Goal: Complete application form

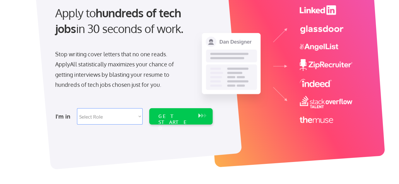
scroll to position [89, 0]
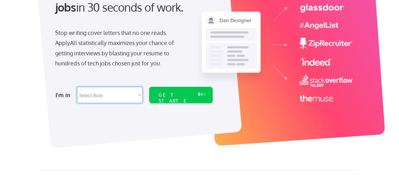
click at [104, 95] on select "Select Role Software Engineering Product Management Customer Success Sales UI/U…" at bounding box center [110, 95] width 66 height 16
select select ""it_security""
click at [77, 87] on select "Select Role Software Engineering Product Management Customer Success Sales UI/U…" at bounding box center [110, 95] width 66 height 16
select select ""it_security""
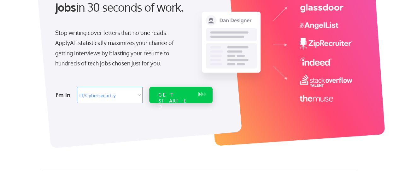
click at [176, 94] on div "GET STARTED" at bounding box center [175, 101] width 34 height 18
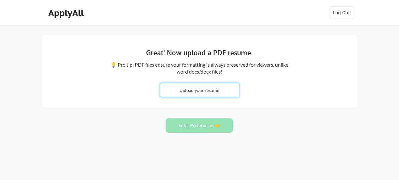
click at [206, 89] on input "file" at bounding box center [199, 90] width 79 height 14
type input "C:\fakepath\BGH 25.docx"
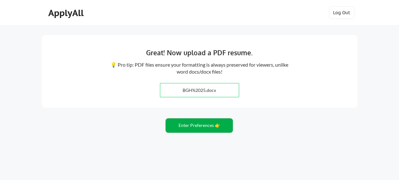
click at [191, 130] on button "Enter Preferences 👉" at bounding box center [199, 125] width 67 height 14
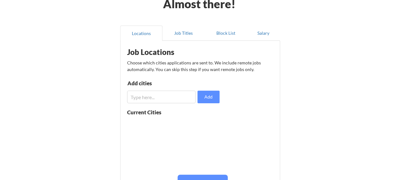
scroll to position [37, 0]
click at [146, 94] on input "input" at bounding box center [161, 96] width 69 height 13
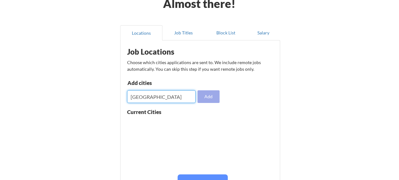
type input "atlanta"
click at [214, 96] on button "Add" at bounding box center [208, 96] width 22 height 13
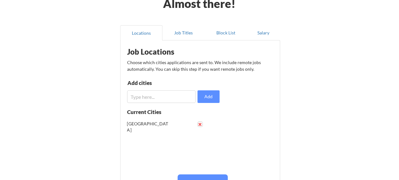
click at [200, 123] on button at bounding box center [200, 124] width 5 height 5
click at [148, 94] on input "input" at bounding box center [161, 96] width 69 height 13
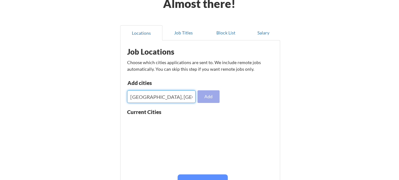
type input "[GEOGRAPHIC_DATA], [GEOGRAPHIC_DATA]"
click at [208, 98] on button "Add" at bounding box center [208, 96] width 22 height 13
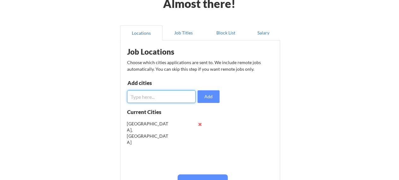
click at [179, 96] on input "input" at bounding box center [161, 96] width 69 height 13
type input "Chicago, IL"
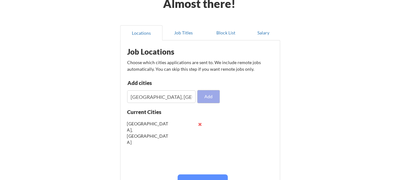
click at [207, 97] on button "Add" at bounding box center [208, 96] width 22 height 13
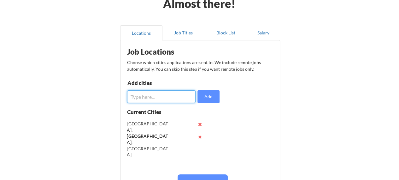
click at [166, 97] on input "input" at bounding box center [161, 96] width 69 height 13
type input "San Diego, CA"
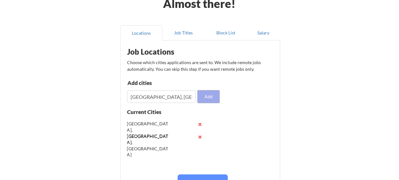
click at [210, 97] on button "Add" at bounding box center [208, 96] width 22 height 13
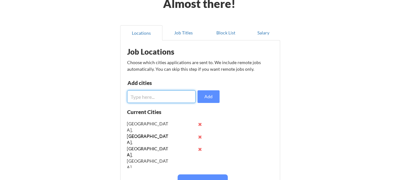
click at [153, 97] on input "input" at bounding box center [161, 96] width 69 height 13
type input "Austin, TX"
click at [153, 97] on input "input" at bounding box center [161, 96] width 69 height 13
type input "Houston, TX"
click at [153, 97] on input "input" at bounding box center [161, 96] width 69 height 13
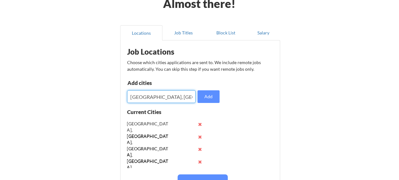
type input "Orlando, FL"
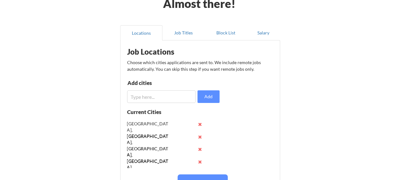
click at [166, 97] on input "input" at bounding box center [161, 96] width 69 height 13
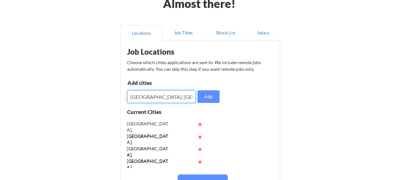
type input "Nashville, TN"
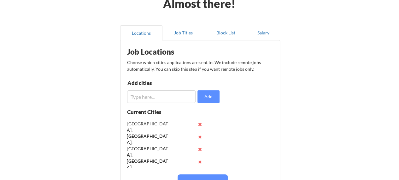
click at [166, 97] on input "input" at bounding box center [161, 96] width 69 height 13
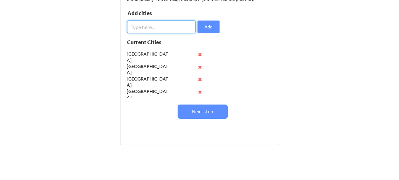
scroll to position [107, 0]
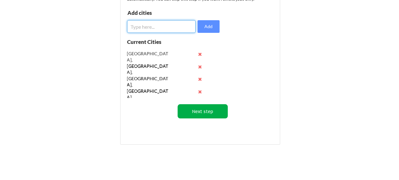
click at [198, 112] on button "Next step" at bounding box center [203, 111] width 50 height 14
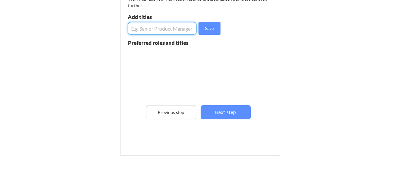
click at [153, 32] on input "input" at bounding box center [162, 28] width 69 height 13
type input "Cybersecurity Engineer"
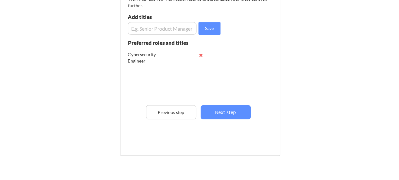
click at [153, 32] on input "input" at bounding box center [162, 28] width 69 height 13
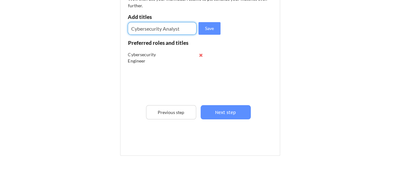
type input "Cybersecurity Analyst"
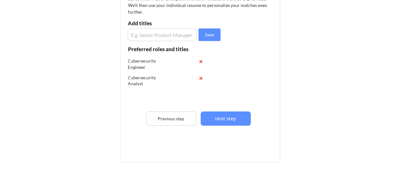
scroll to position [100, 0]
click at [153, 32] on input "input" at bounding box center [162, 35] width 69 height 13
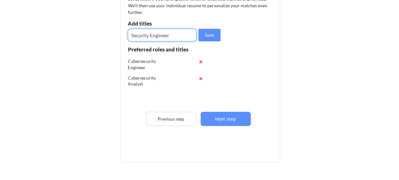
type input "Security Engineer"
click at [153, 32] on input "input" at bounding box center [162, 35] width 69 height 13
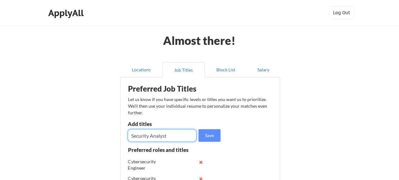
type input "Security Analyst"
click at [148, 135] on input "input" at bounding box center [162, 135] width 69 height 13
type input "PAM Engineer"
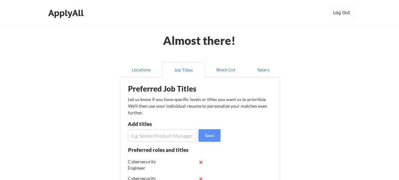
click at [148, 135] on input "input" at bounding box center [162, 135] width 69 height 13
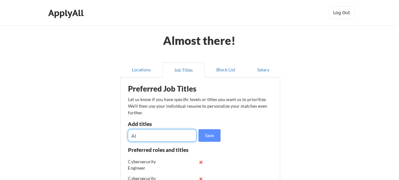
type input "A"
type input "IAM Engineer"
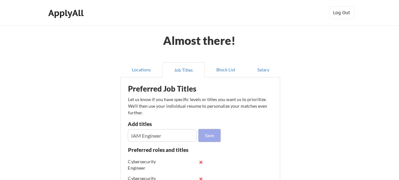
click at [213, 134] on button "Save" at bounding box center [209, 135] width 22 height 13
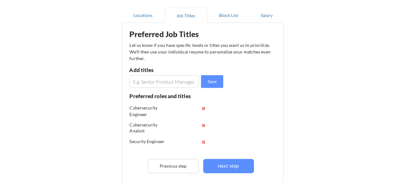
scroll to position [58, 0]
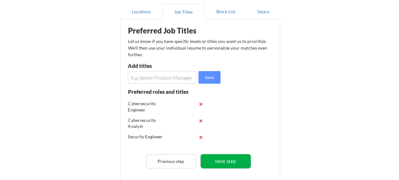
click at [227, 160] on button "Next step" at bounding box center [226, 161] width 50 height 14
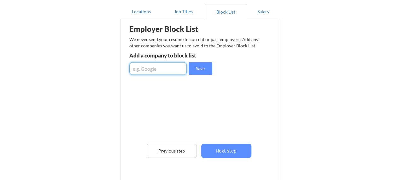
click at [165, 67] on input "input" at bounding box center [157, 68] width 57 height 13
type input "CDW"
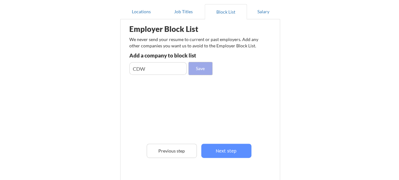
click at [197, 67] on button "Save" at bounding box center [201, 68] width 24 height 13
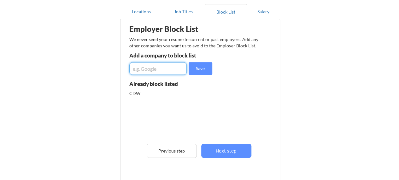
click at [153, 69] on input "input" at bounding box center [157, 68] width 57 height 13
type input "NRLabs"
click at [158, 68] on input "input" at bounding box center [157, 68] width 57 height 13
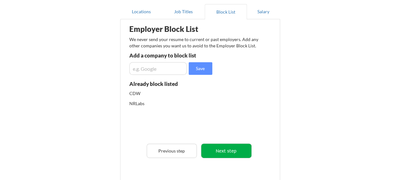
click at [223, 154] on button "Next step" at bounding box center [226, 150] width 50 height 14
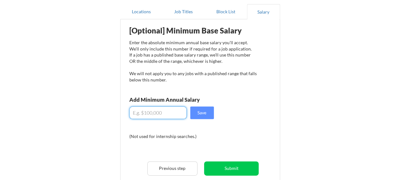
click at [160, 109] on input "input" at bounding box center [157, 112] width 57 height 13
type input "$125,000"
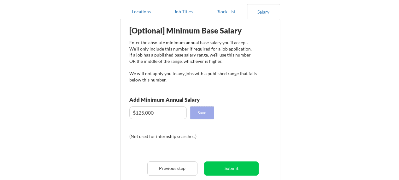
click at [195, 115] on button "Save" at bounding box center [202, 112] width 24 height 13
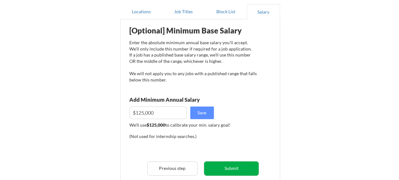
click at [230, 167] on button "Submit" at bounding box center [231, 168] width 55 height 14
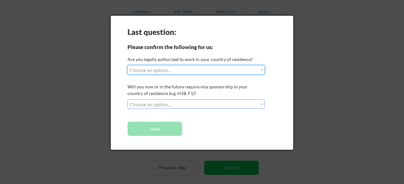
click at [190, 73] on select "Choose an option... Yes, I am a US Citizen Yes, I am a Canadian Citizen Yes, I …" at bounding box center [195, 69] width 137 height 9
select select ""yes__i_am_a_us_citizen""
click at [127, 65] on select "Choose an option... Yes, I am a US Citizen Yes, I am a Canadian Citizen Yes, I …" at bounding box center [195, 69] width 137 height 9
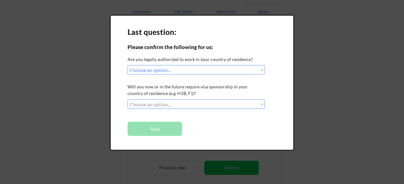
click at [153, 101] on select "Choose an option... No, I will not need sponsorship Yes, I will need sponsorship" at bounding box center [195, 104] width 137 height 9
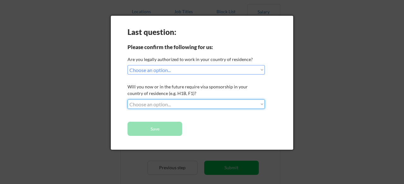
select select ""no__i_will_not_need_sponsorship""
click at [127, 100] on select "Choose an option... No, I will not need sponsorship Yes, I will need sponsorship" at bounding box center [195, 104] width 137 height 9
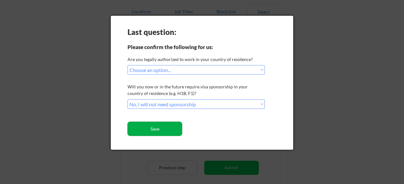
click at [151, 127] on button "Save" at bounding box center [154, 129] width 55 height 14
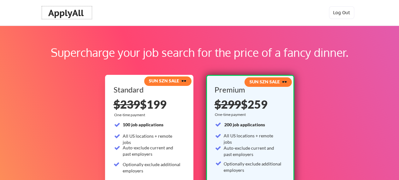
click at [69, 12] on div "ApplyAll" at bounding box center [66, 13] width 37 height 11
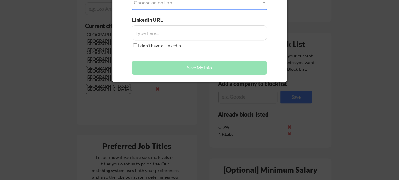
scroll to position [200, 0]
click at [307, 52] on div at bounding box center [199, 90] width 399 height 180
